Goal: Task Accomplishment & Management: Use online tool/utility

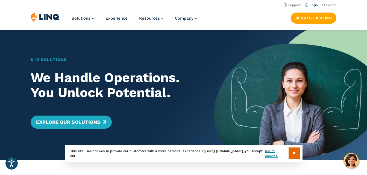
click at [313, 7] on link "Login" at bounding box center [311, 5] width 13 height 4
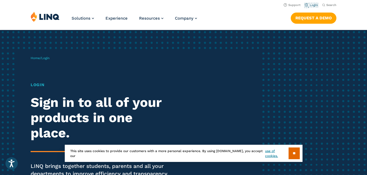
click at [313, 7] on link "Login" at bounding box center [311, 5] width 13 height 4
drag, startPoint x: 0, startPoint y: 0, endPoint x: 313, endPoint y: 7, distance: 312.8
click at [313, 7] on link "Login" at bounding box center [311, 5] width 13 height 4
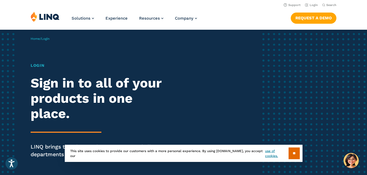
scroll to position [40, 0]
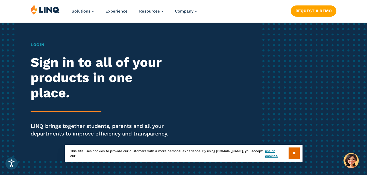
click at [34, 44] on h1 "Login" at bounding box center [101, 45] width 141 height 6
click at [52, 107] on div "Login Sign in to all of your products in one place. LINQ brings together studen…" at bounding box center [101, 97] width 141 height 111
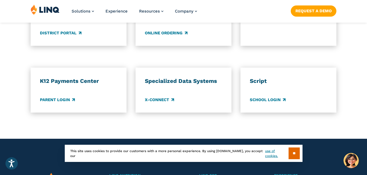
scroll to position [485, 0]
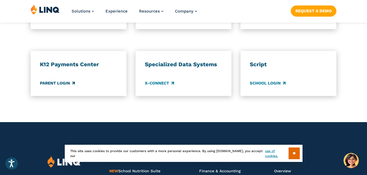
click at [56, 86] on link "Parent Login" at bounding box center [57, 83] width 35 height 6
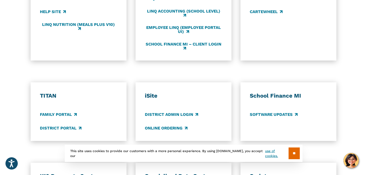
scroll to position [366, 0]
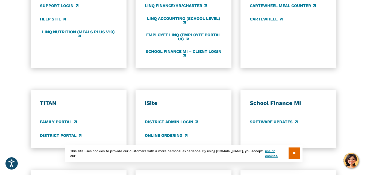
click at [365, 81] on div "Application Login Which application would you like to sign in to? LINQ connects…" at bounding box center [183, 48] width 367 height 336
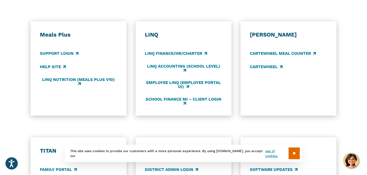
scroll to position [312, 0]
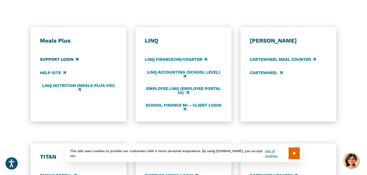
click at [67, 59] on link "Support Login" at bounding box center [59, 60] width 39 height 6
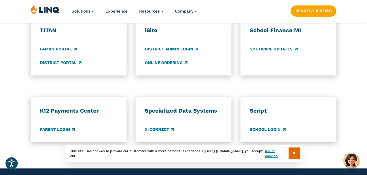
scroll to position [442, 0]
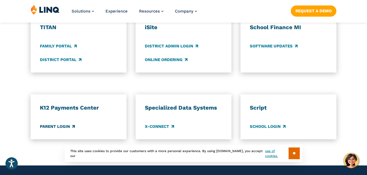
click at [66, 128] on link "Parent Login" at bounding box center [57, 127] width 35 height 6
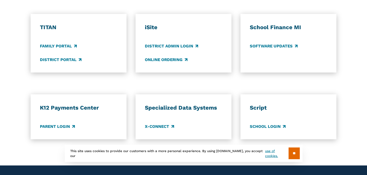
scroll to position [442, 0]
click at [362, 98] on div "K12 Payments Center Parent Login Specialized Data Systems X-Connect Script Scho…" at bounding box center [183, 117] width 367 height 45
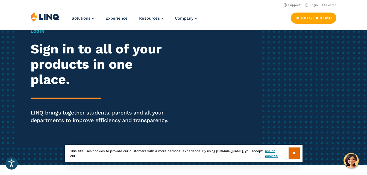
scroll to position [0, 0]
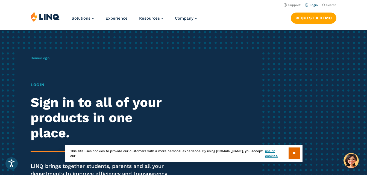
click at [311, 4] on link "Login" at bounding box center [311, 5] width 13 height 4
click at [290, 152] on input "**" at bounding box center [293, 154] width 11 height 12
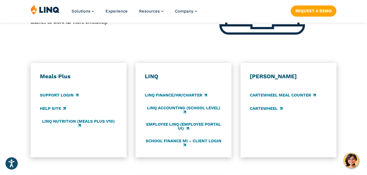
scroll to position [279, 0]
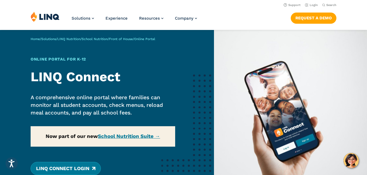
click at [60, 169] on link "LINQ Connect Login" at bounding box center [66, 168] width 70 height 13
